Goal: Task Accomplishment & Management: Complete application form

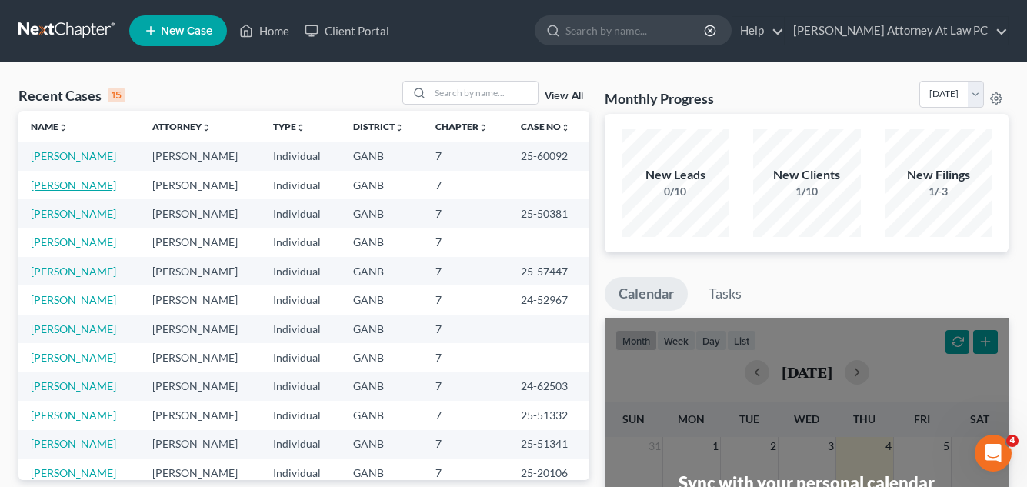
click at [49, 184] on link "[PERSON_NAME]" at bounding box center [73, 184] width 85 height 13
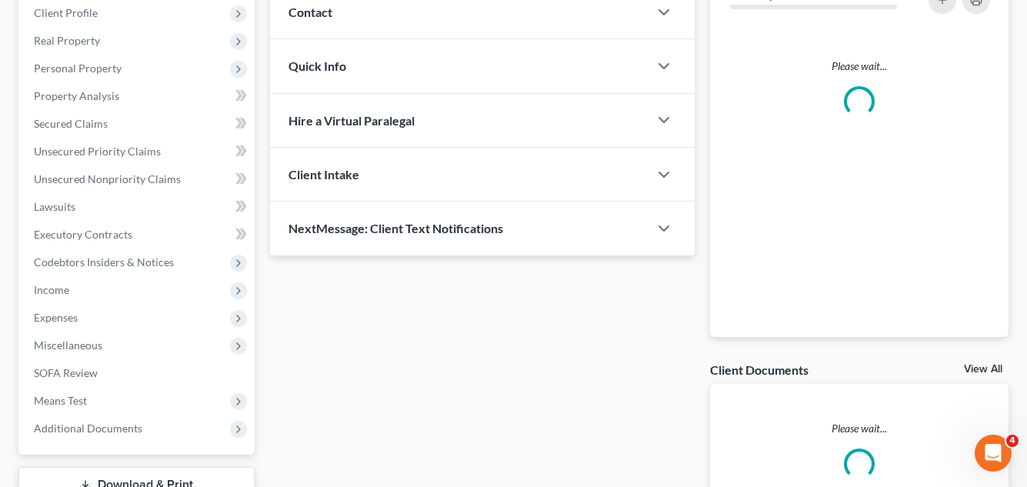
scroll to position [331, 0]
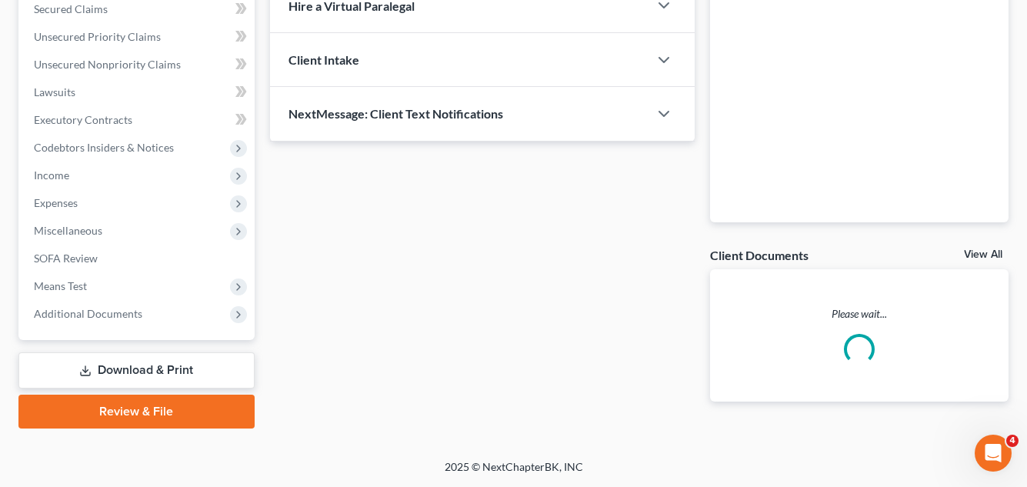
click at [159, 409] on link "Review & File" at bounding box center [136, 412] width 236 height 34
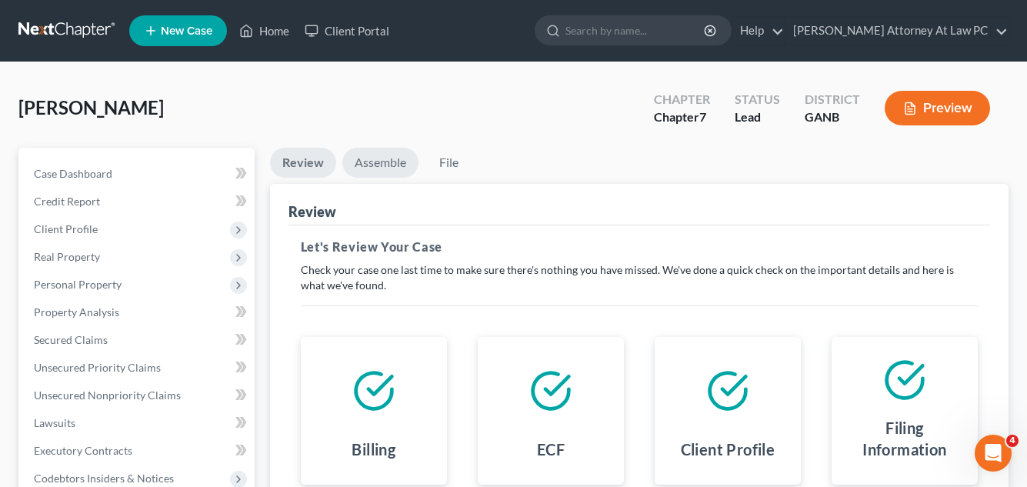
click at [376, 165] on link "Assemble" at bounding box center [380, 163] width 76 height 30
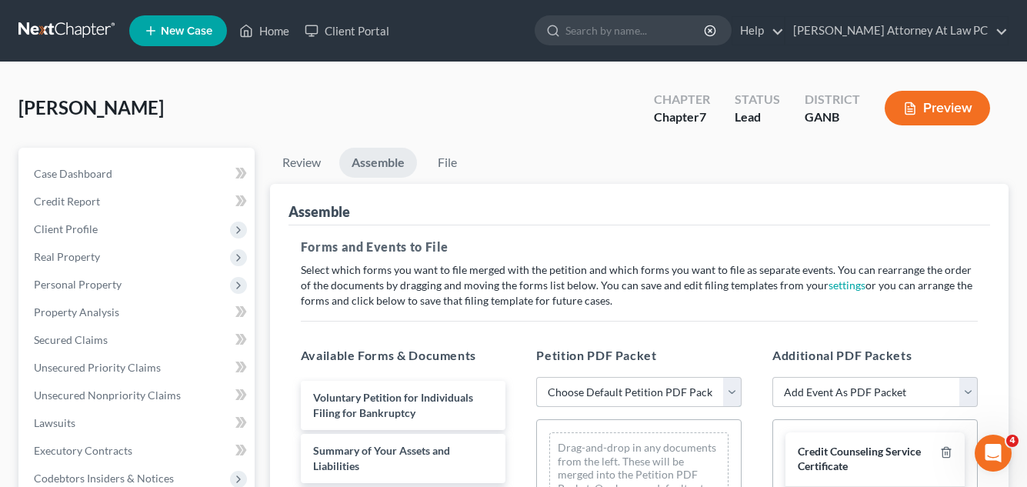
click at [729, 387] on select "Choose Default Petition PDF Packet Complete Bankruptcy Petition (all forms and …" at bounding box center [638, 392] width 205 height 31
select select "0"
click at [536, 377] on select "Choose Default Petition PDF Packet Complete Bankruptcy Petition (all forms and …" at bounding box center [638, 392] width 205 height 31
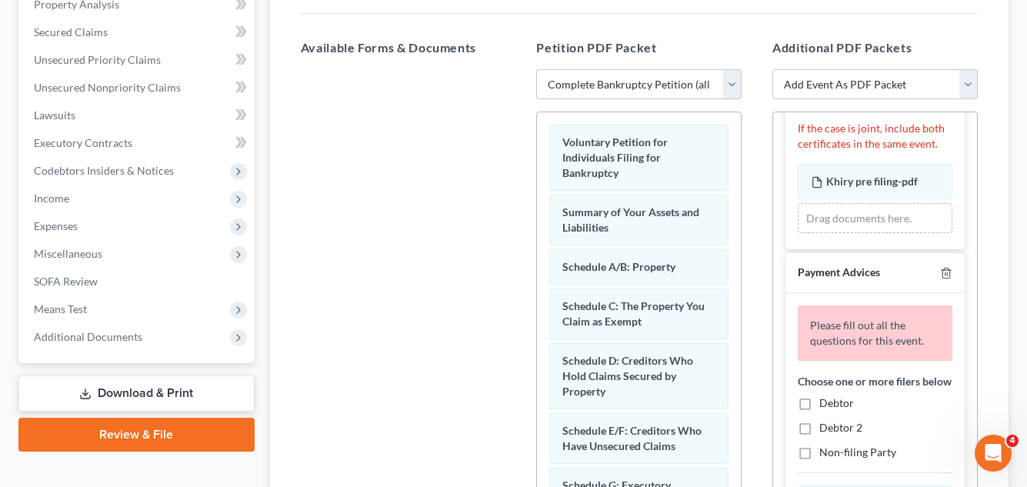
scroll to position [154, 0]
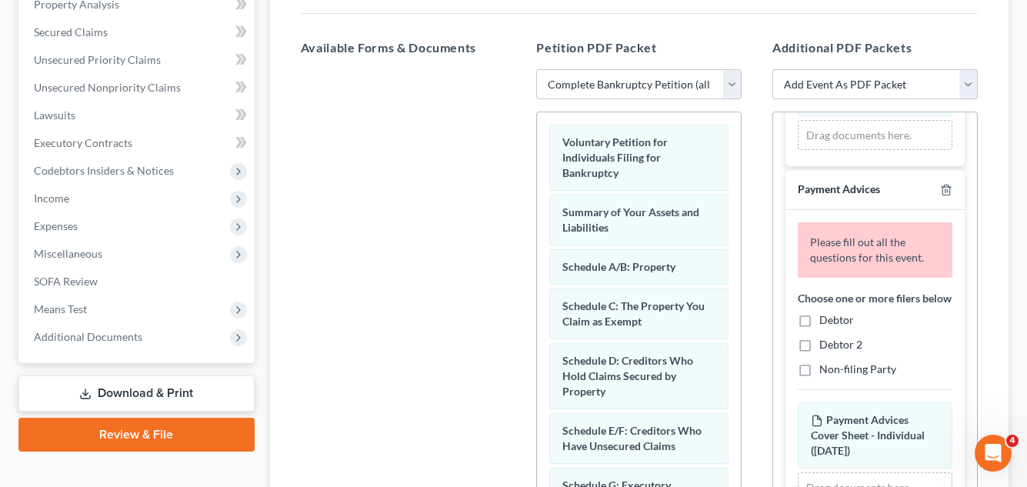
click at [819, 328] on label "Debtor" at bounding box center [836, 319] width 35 height 15
click at [826, 322] on input "Debtor" at bounding box center [831, 317] width 10 height 10
checkbox input "true"
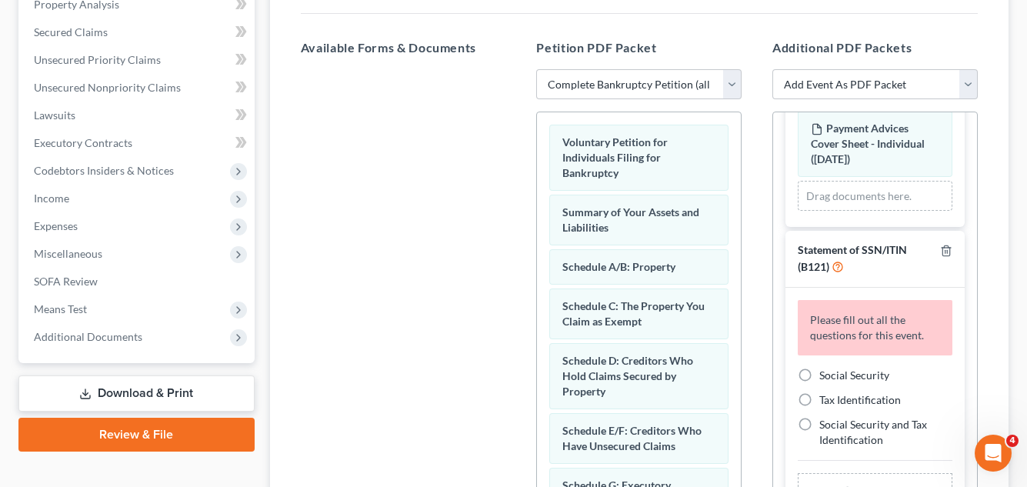
scroll to position [409, 0]
click at [819, 375] on label "Social Security" at bounding box center [854, 375] width 70 height 15
click at [826, 375] on input "Social Security" at bounding box center [831, 373] width 10 height 10
radio input "true"
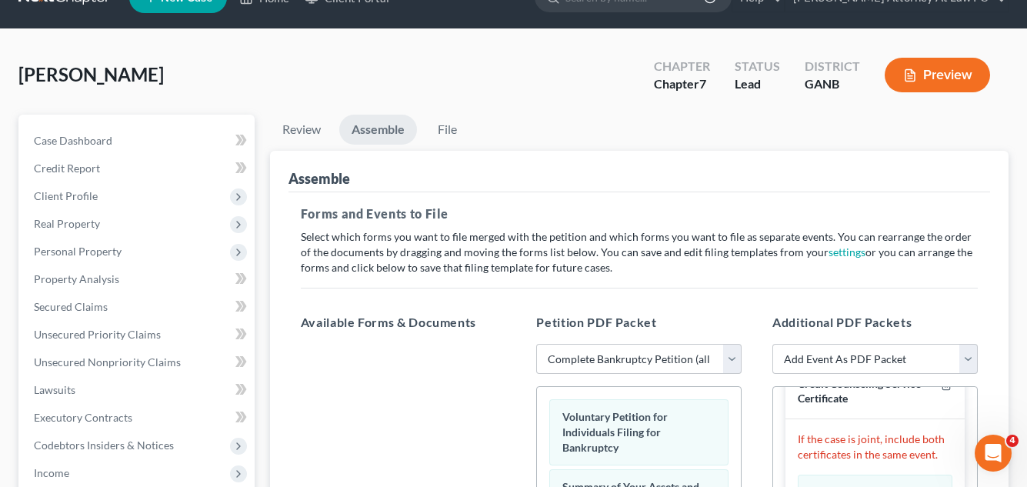
scroll to position [32, 0]
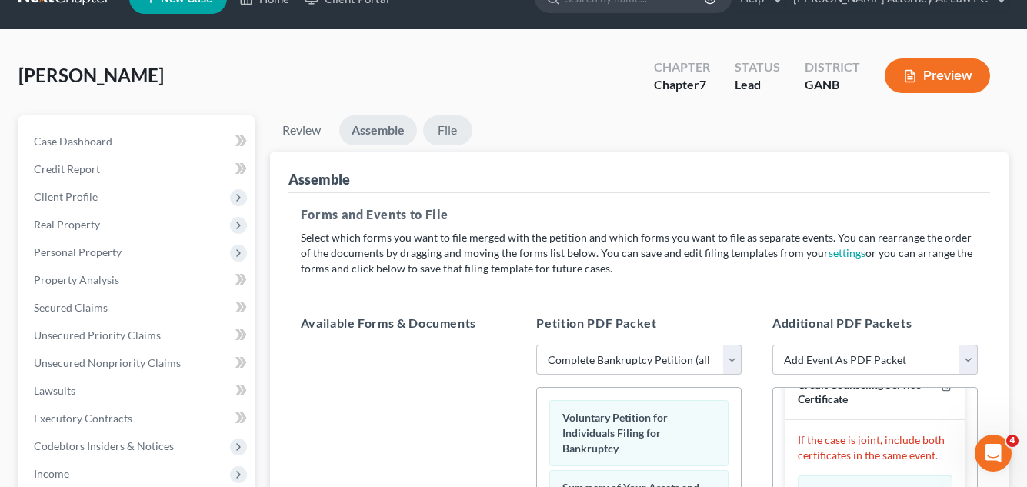
click at [440, 132] on link "File" at bounding box center [447, 130] width 49 height 30
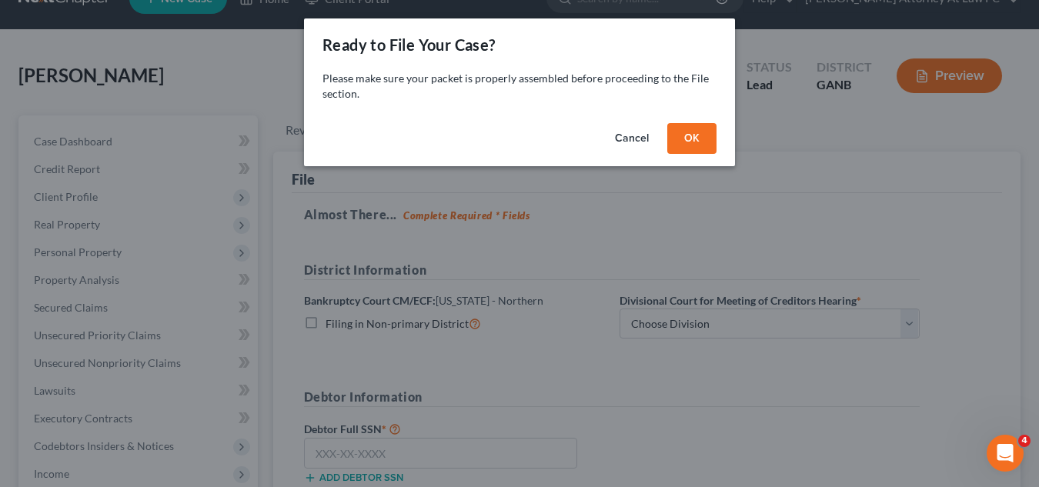
click at [706, 140] on button "OK" at bounding box center [691, 138] width 49 height 31
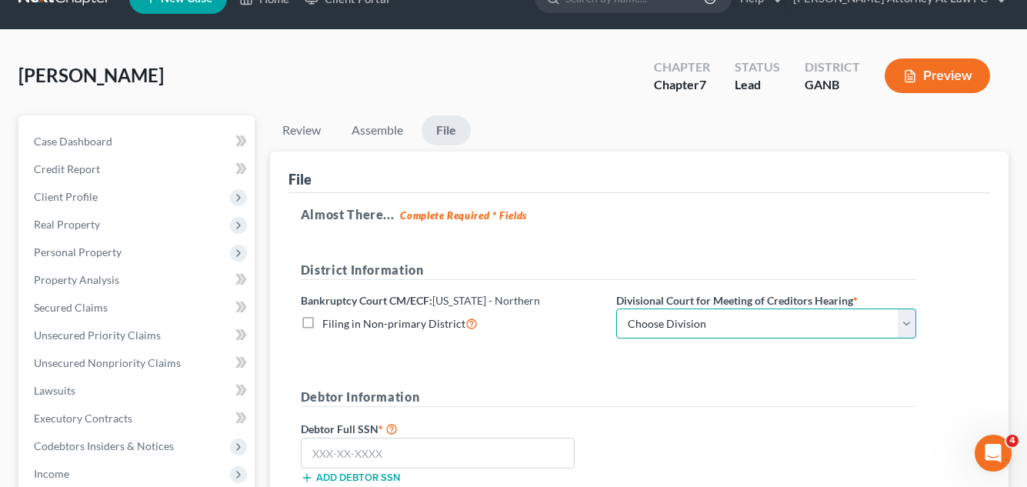
click at [690, 325] on select "Choose Division [GEOGRAPHIC_DATA] [GEOGRAPHIC_DATA] [GEOGRAPHIC_DATA] [GEOGRAPH…" at bounding box center [766, 324] width 300 height 31
select select "0"
click at [616, 309] on select "Choose Division [GEOGRAPHIC_DATA] [GEOGRAPHIC_DATA] [GEOGRAPHIC_DATA] [GEOGRAPH…" at bounding box center [766, 324] width 300 height 31
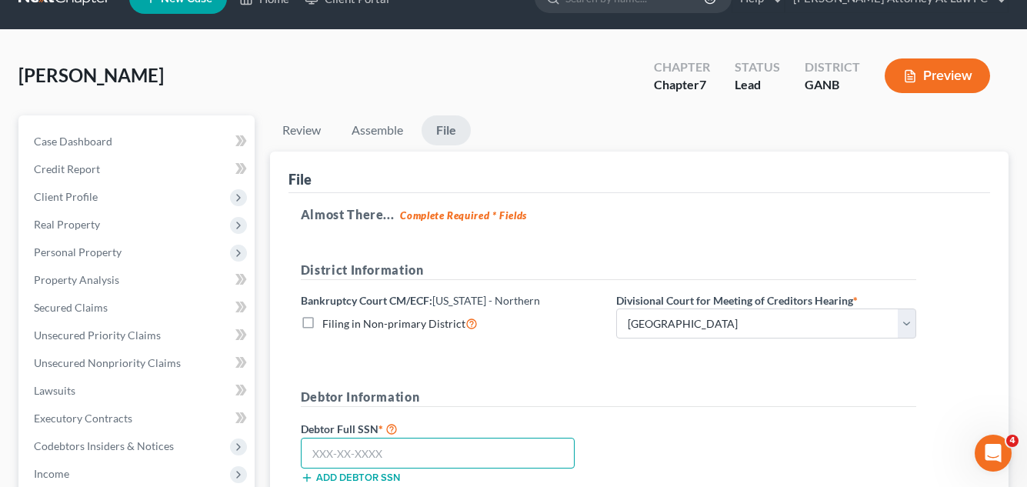
click at [305, 459] on input "text" at bounding box center [438, 453] width 274 height 31
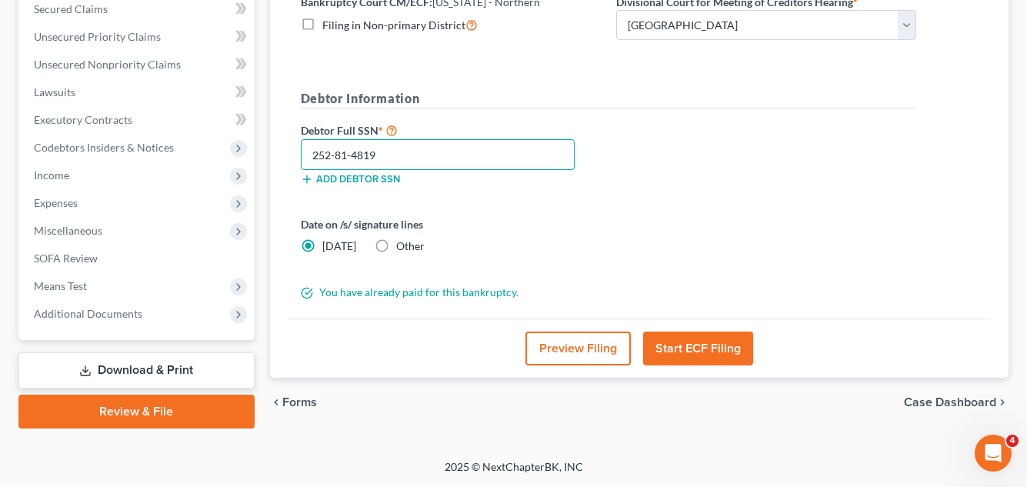
scroll to position [254, 0]
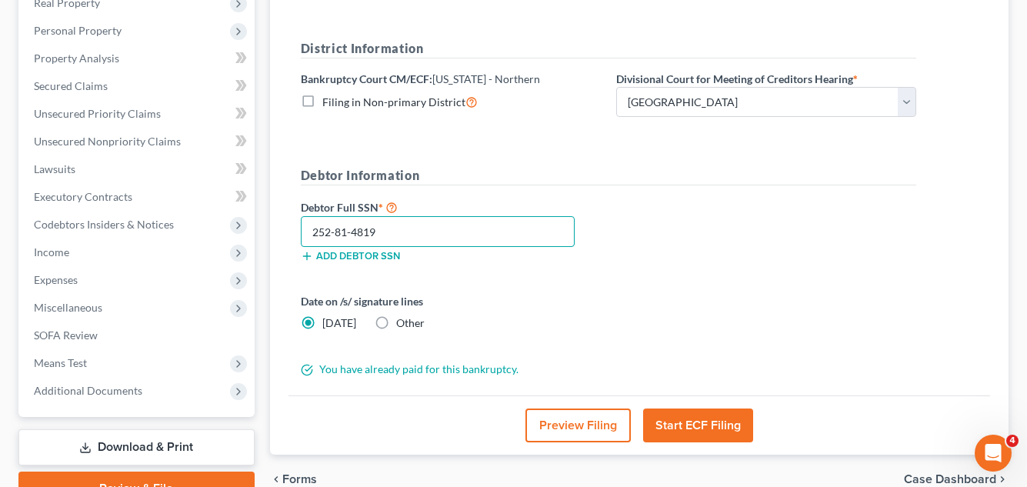
type input "252-81-4819"
click at [683, 429] on button "Start ECF Filing" at bounding box center [698, 426] width 110 height 34
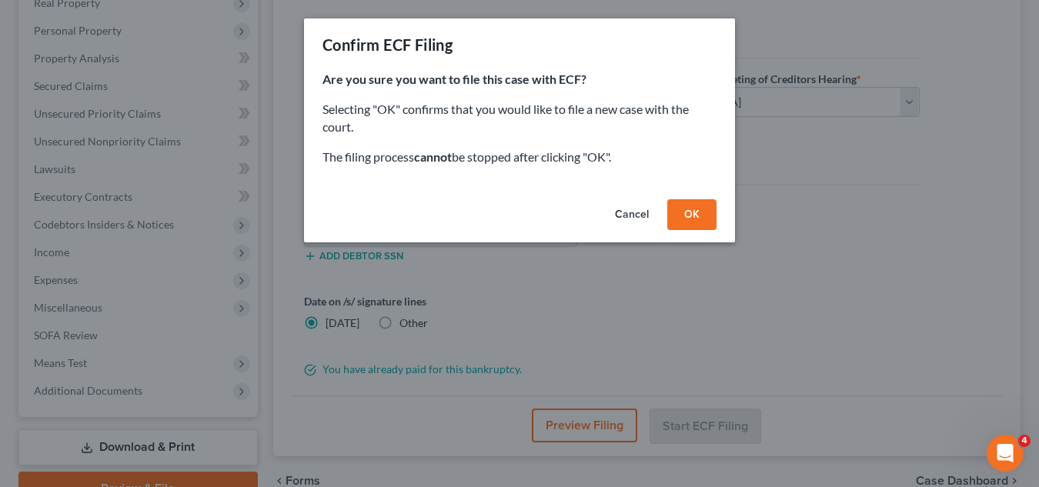
click at [697, 222] on button "OK" at bounding box center [691, 214] width 49 height 31
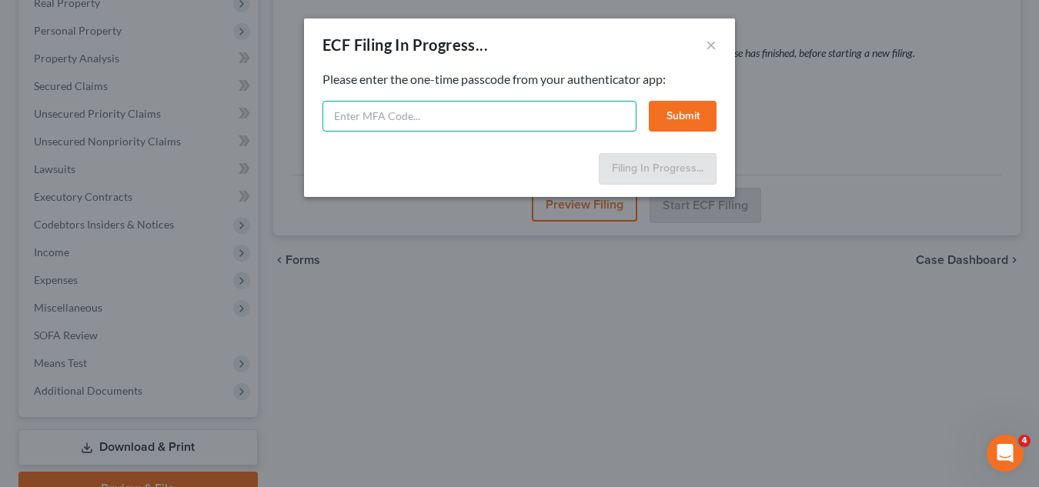
click at [345, 119] on input "text" at bounding box center [479, 116] width 314 height 31
type input "488995"
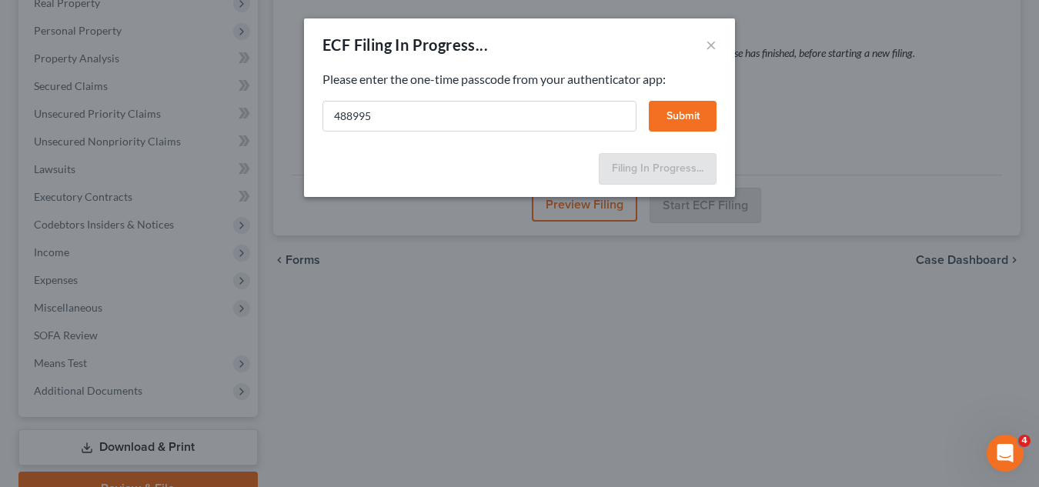
click at [672, 116] on button "Submit" at bounding box center [683, 116] width 68 height 31
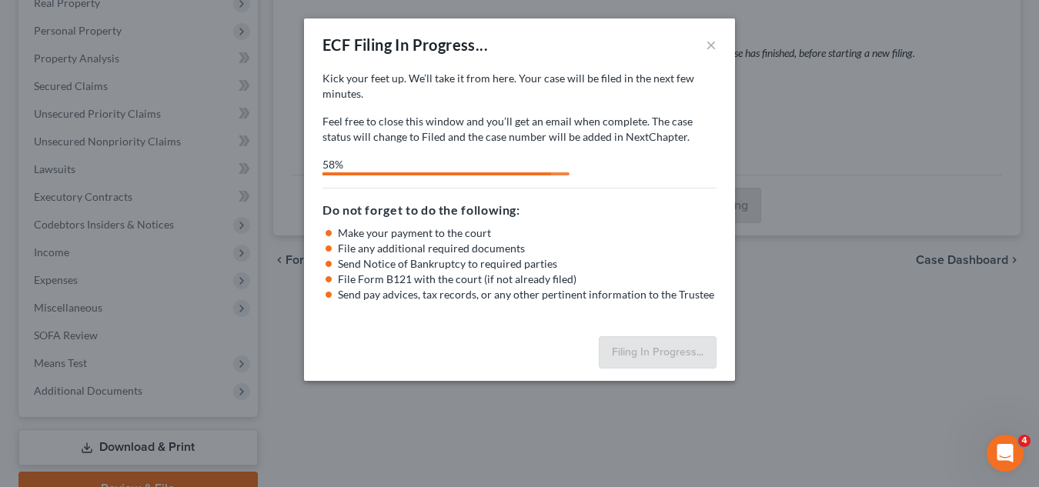
select select "0"
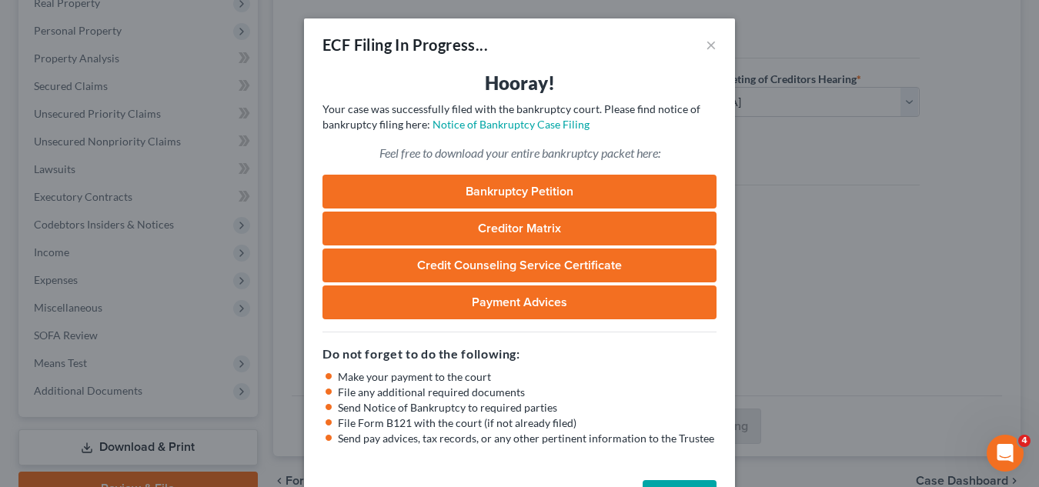
click at [570, 189] on link "Bankruptcy Petition" at bounding box center [519, 192] width 394 height 34
click at [532, 121] on link "Notice of Bankruptcy Case Filing" at bounding box center [510, 124] width 157 height 13
click at [706, 47] on button "×" at bounding box center [711, 44] width 11 height 18
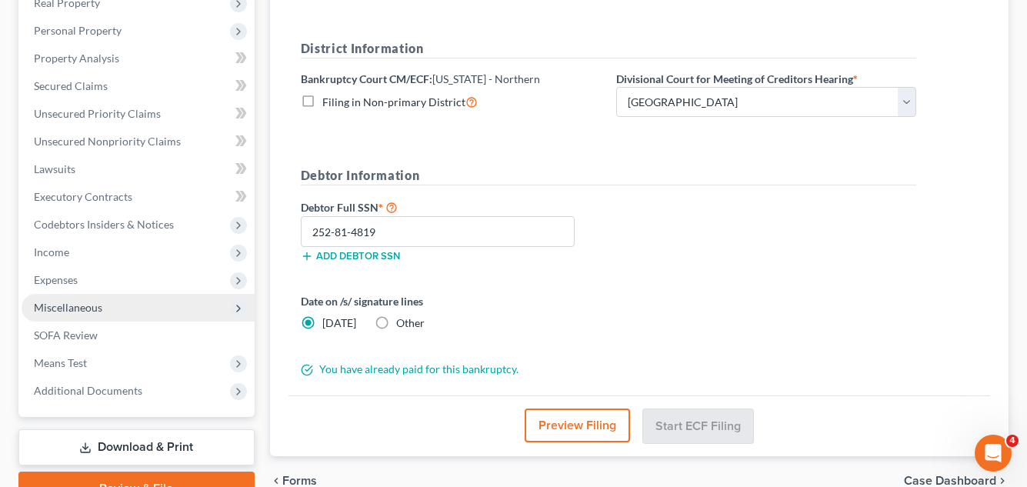
click at [124, 298] on span "Miscellaneous" at bounding box center [138, 308] width 233 height 28
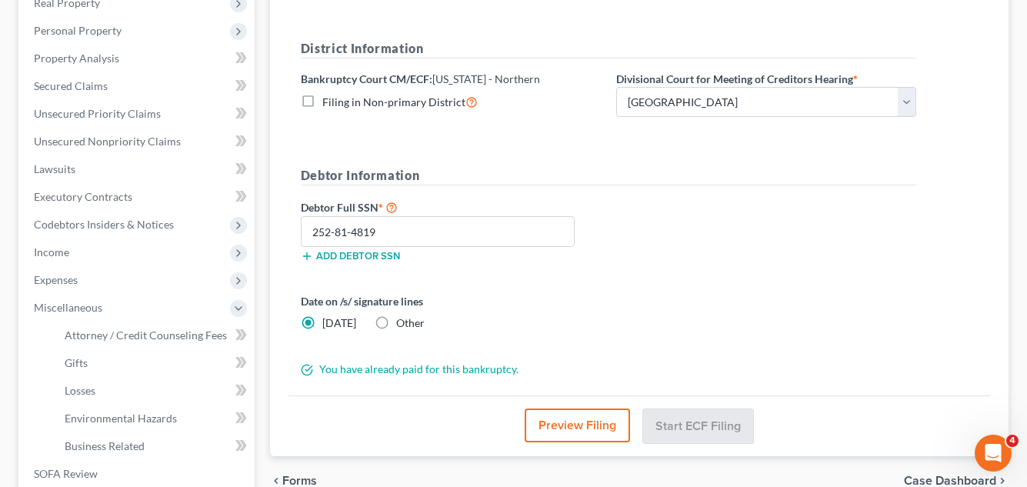
click at [766, 265] on div "Debtor Full SSN * 252-81-4819 Add debtor SSN" at bounding box center [608, 236] width 631 height 77
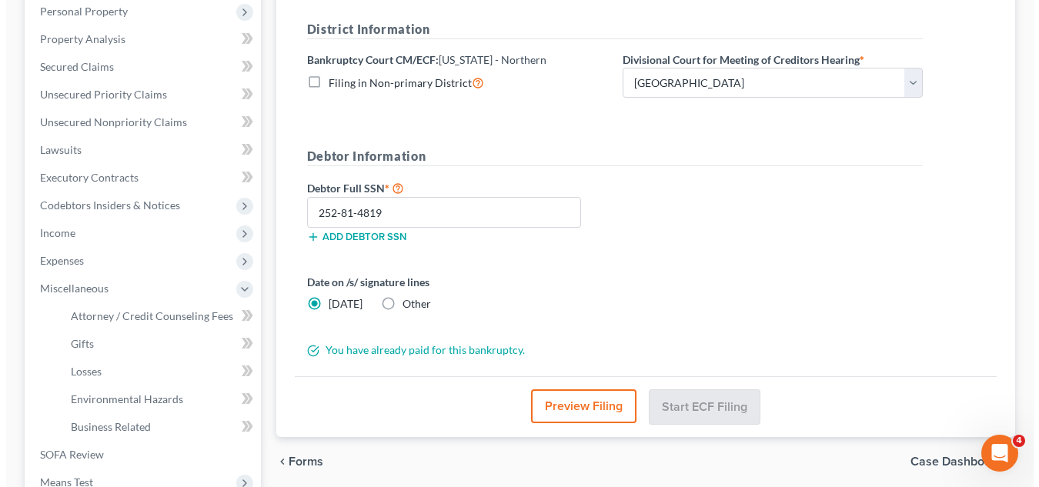
scroll to position [0, 0]
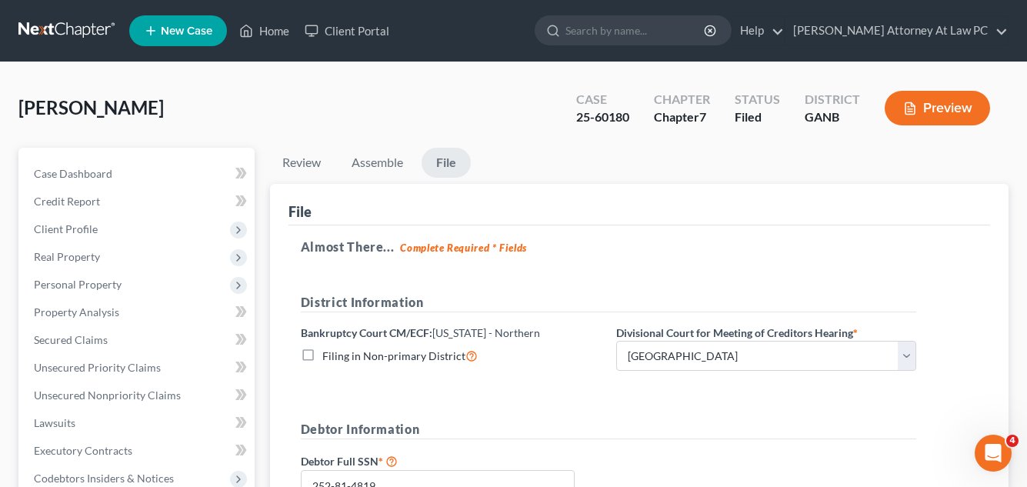
click at [913, 115] on icon "button" at bounding box center [910, 109] width 14 height 14
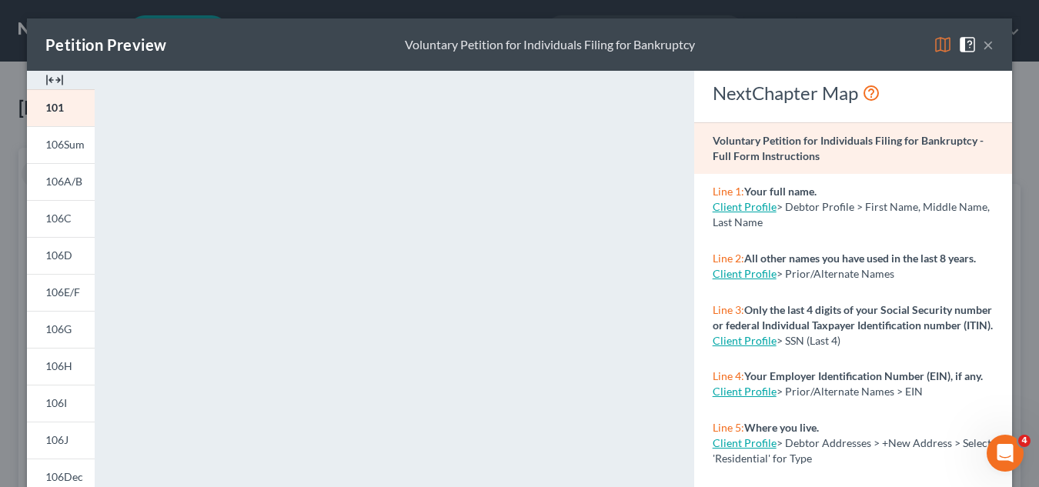
scroll to position [331, 0]
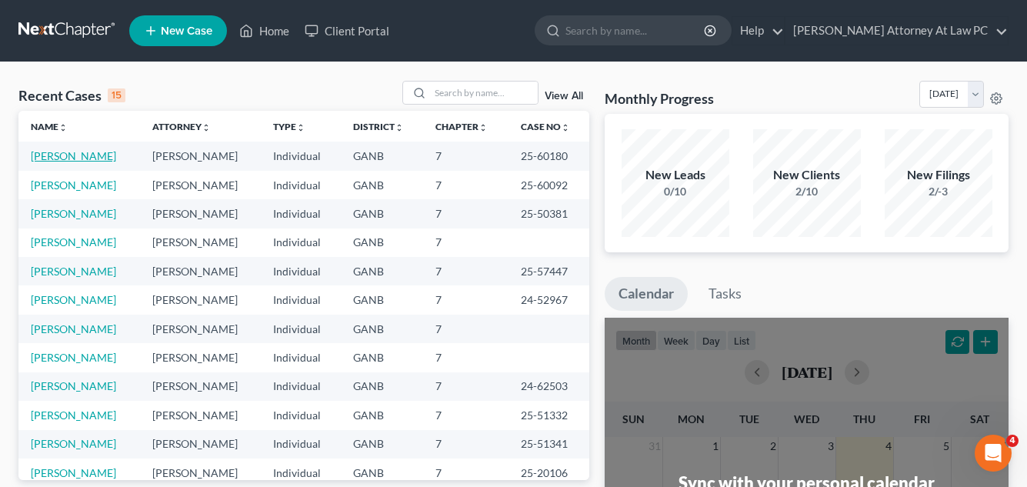
click at [94, 155] on link "[PERSON_NAME]" at bounding box center [73, 155] width 85 height 13
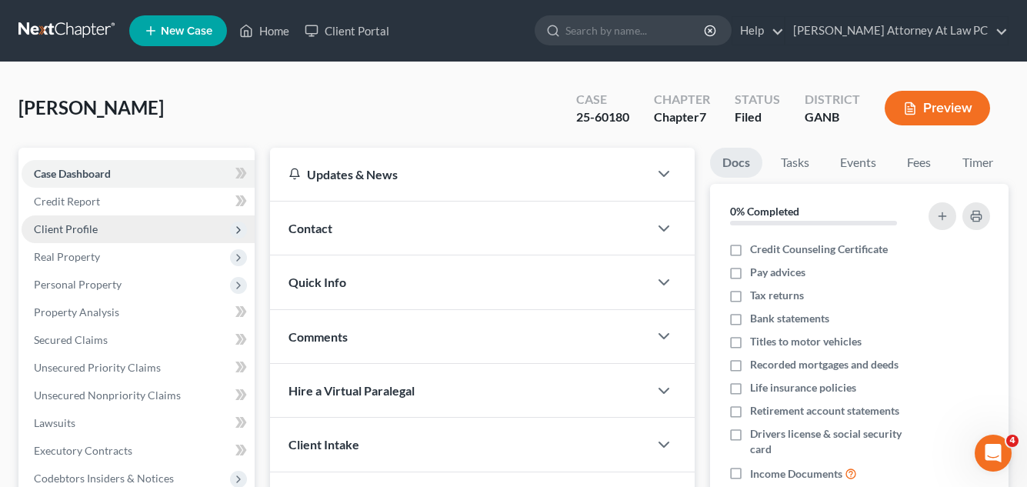
click at [132, 235] on span "Client Profile" at bounding box center [138, 229] width 233 height 28
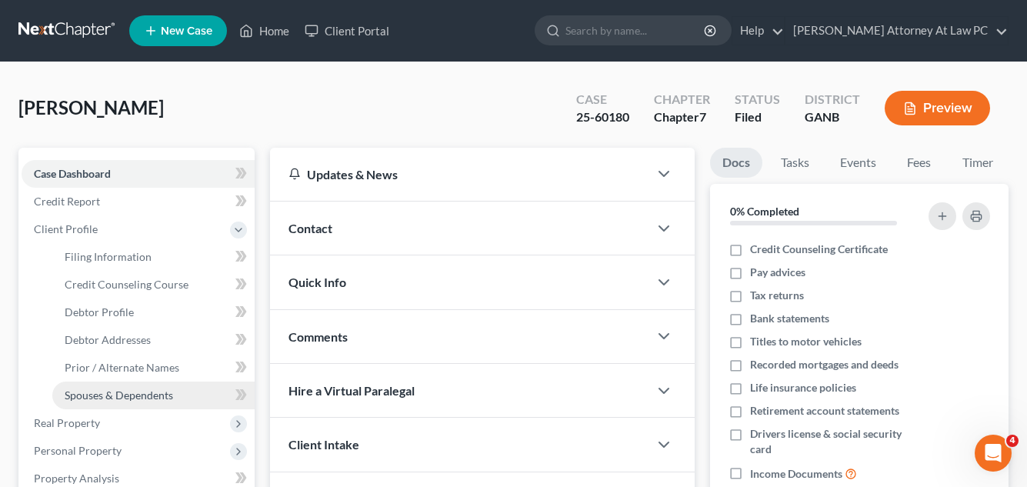
click at [140, 402] on link "Spouses & Dependents" at bounding box center [153, 396] width 202 height 28
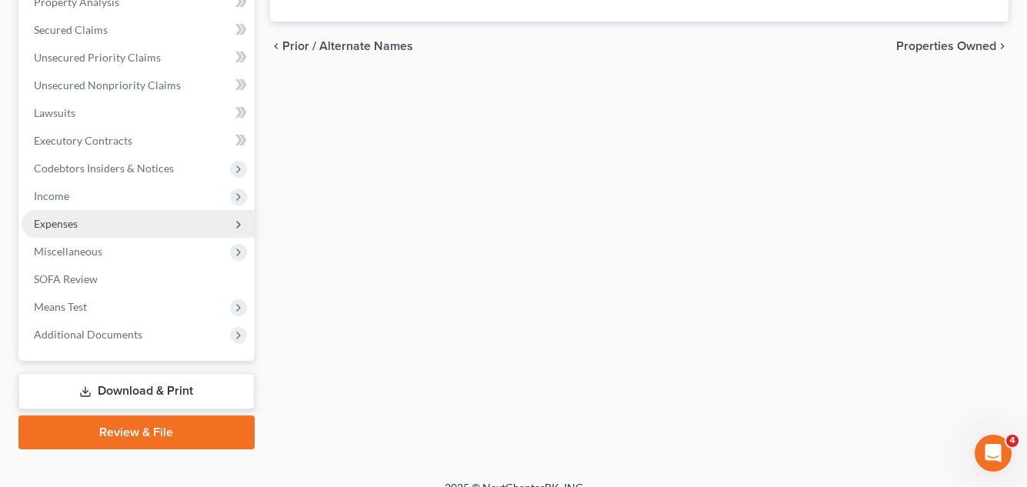
scroll to position [497, 0]
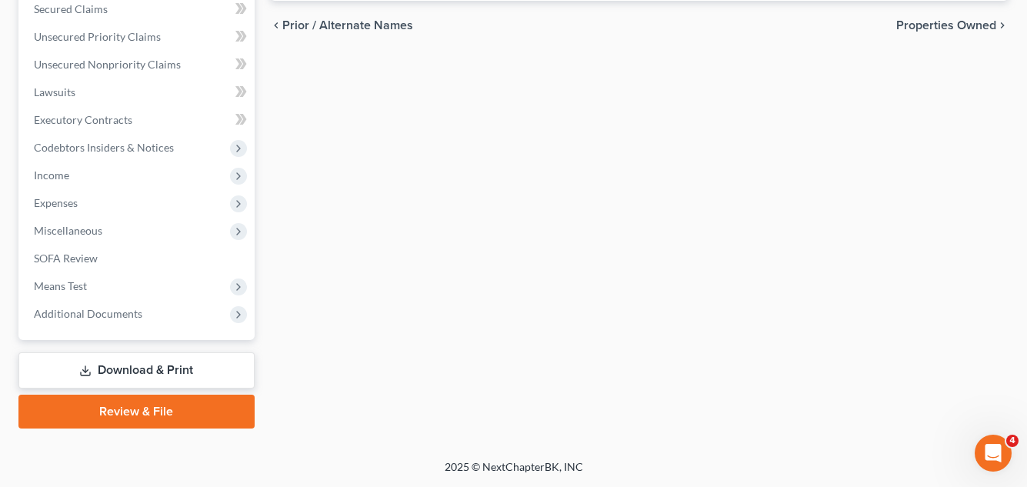
click at [173, 371] on link "Download & Print" at bounding box center [136, 370] width 236 height 36
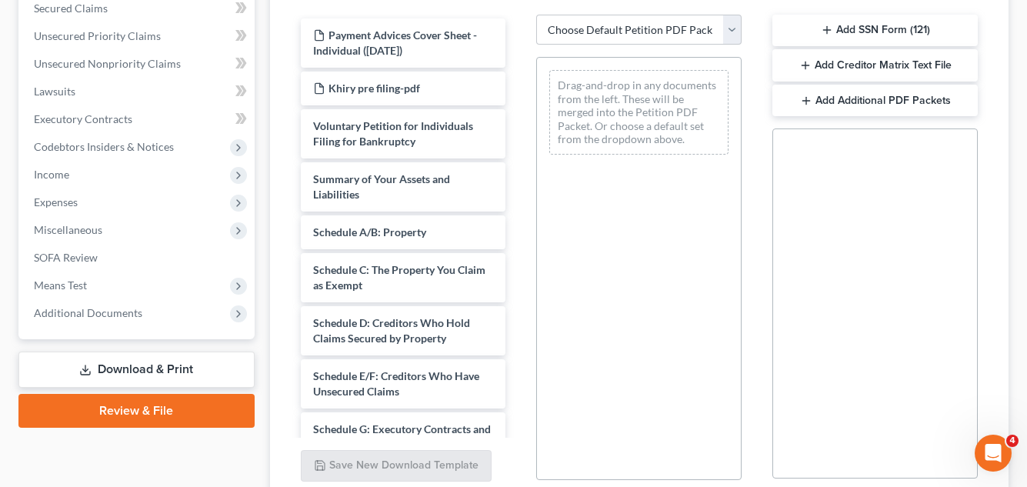
scroll to position [155, 0]
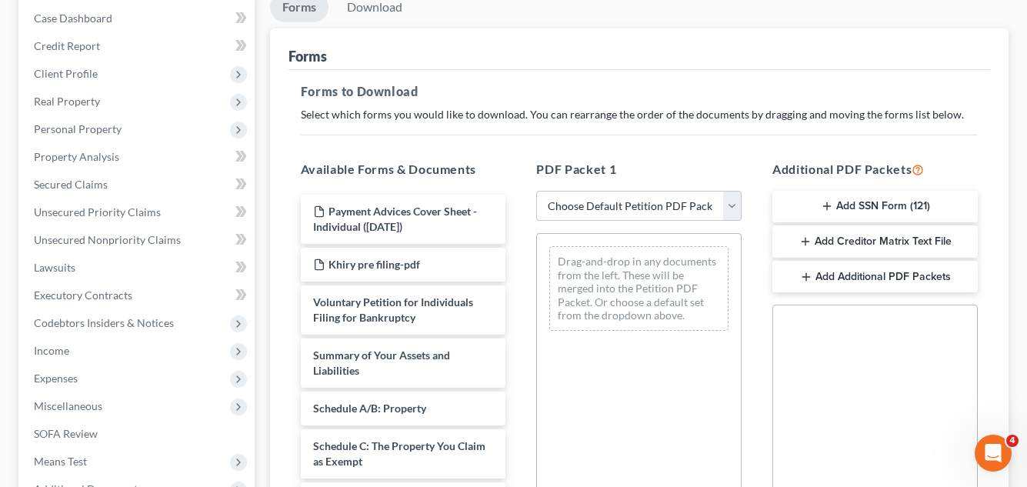
click at [834, 198] on button "Add SSN Form (121)" at bounding box center [874, 207] width 205 height 32
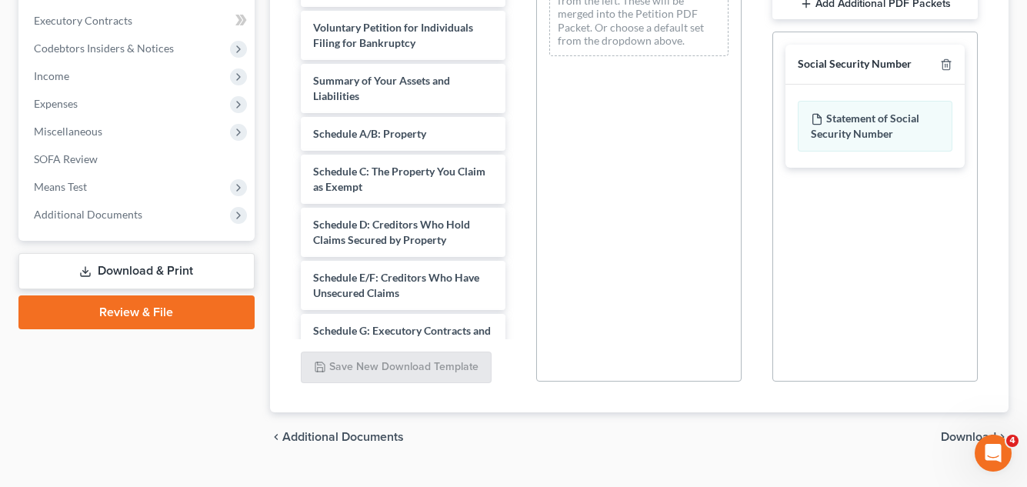
scroll to position [463, 0]
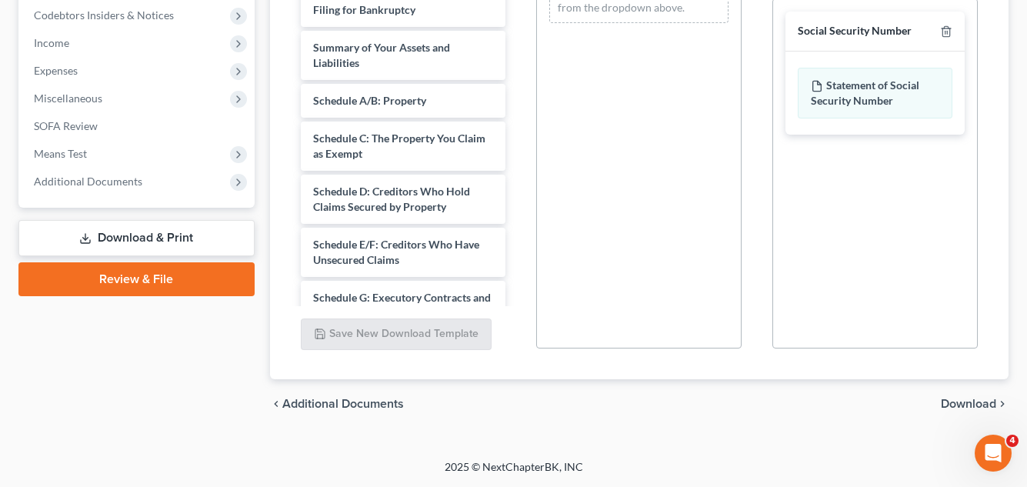
click at [964, 402] on span "Download" at bounding box center [968, 404] width 55 height 12
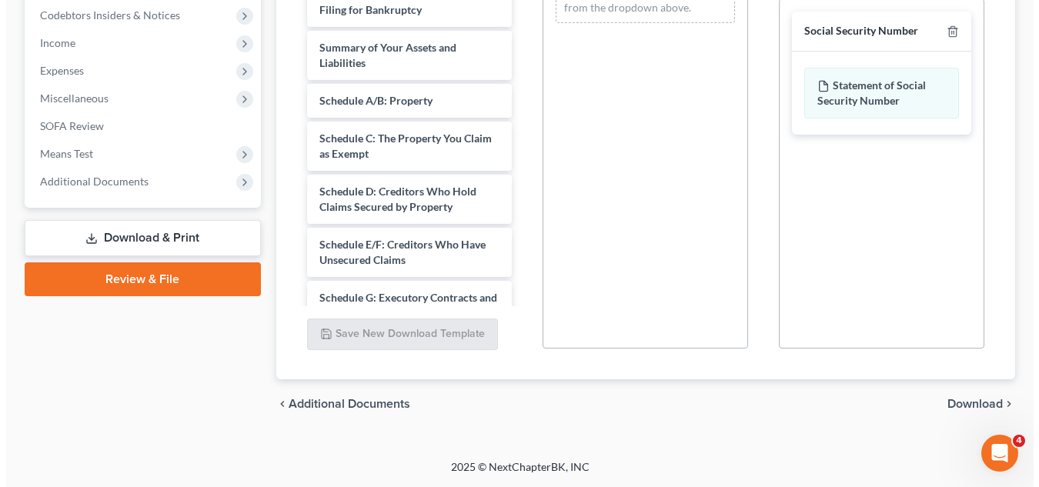
scroll to position [331, 0]
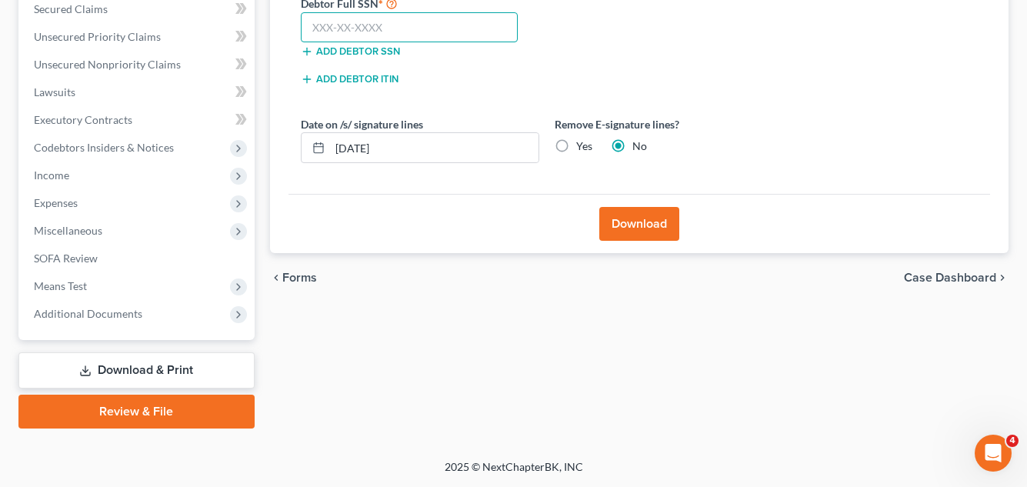
click at [309, 31] on input "text" at bounding box center [410, 27] width 218 height 31
type input "252-81-4819"
click at [649, 222] on button "Download" at bounding box center [639, 224] width 80 height 34
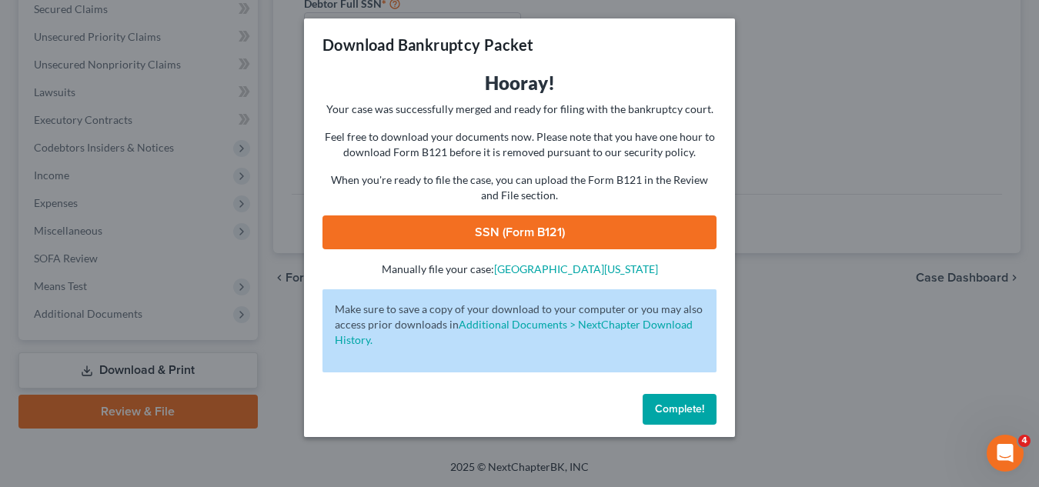
click at [565, 230] on link "SSN (Form B121)" at bounding box center [519, 232] width 394 height 34
